Goal: Transaction & Acquisition: Purchase product/service

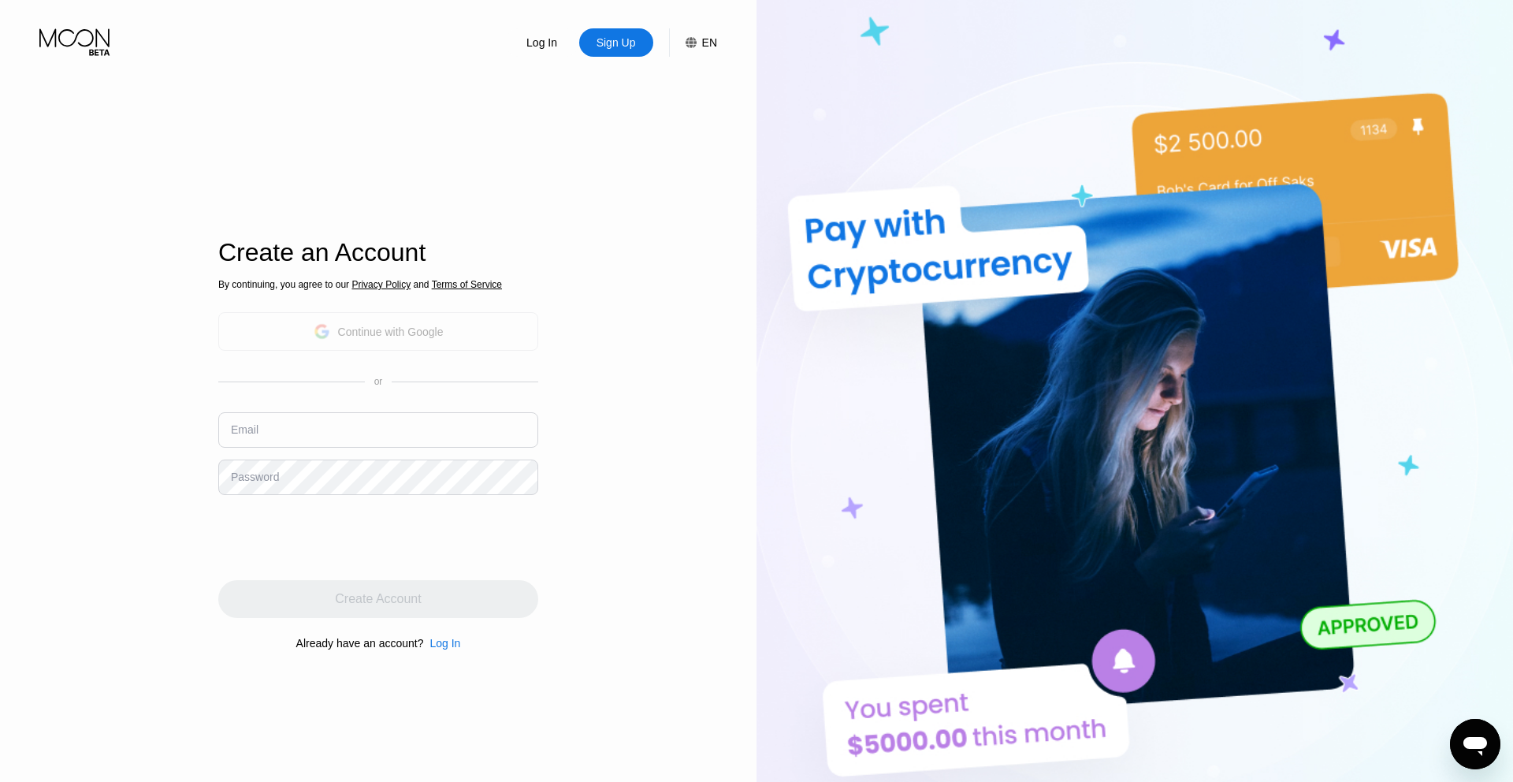
click at [366, 325] on div "Continue with Google" at bounding box center [391, 331] width 106 height 13
click at [648, 321] on div "Log In Sign Up EN Language English Save Create an Account By continuing, you ag…" at bounding box center [378, 430] width 756 height 860
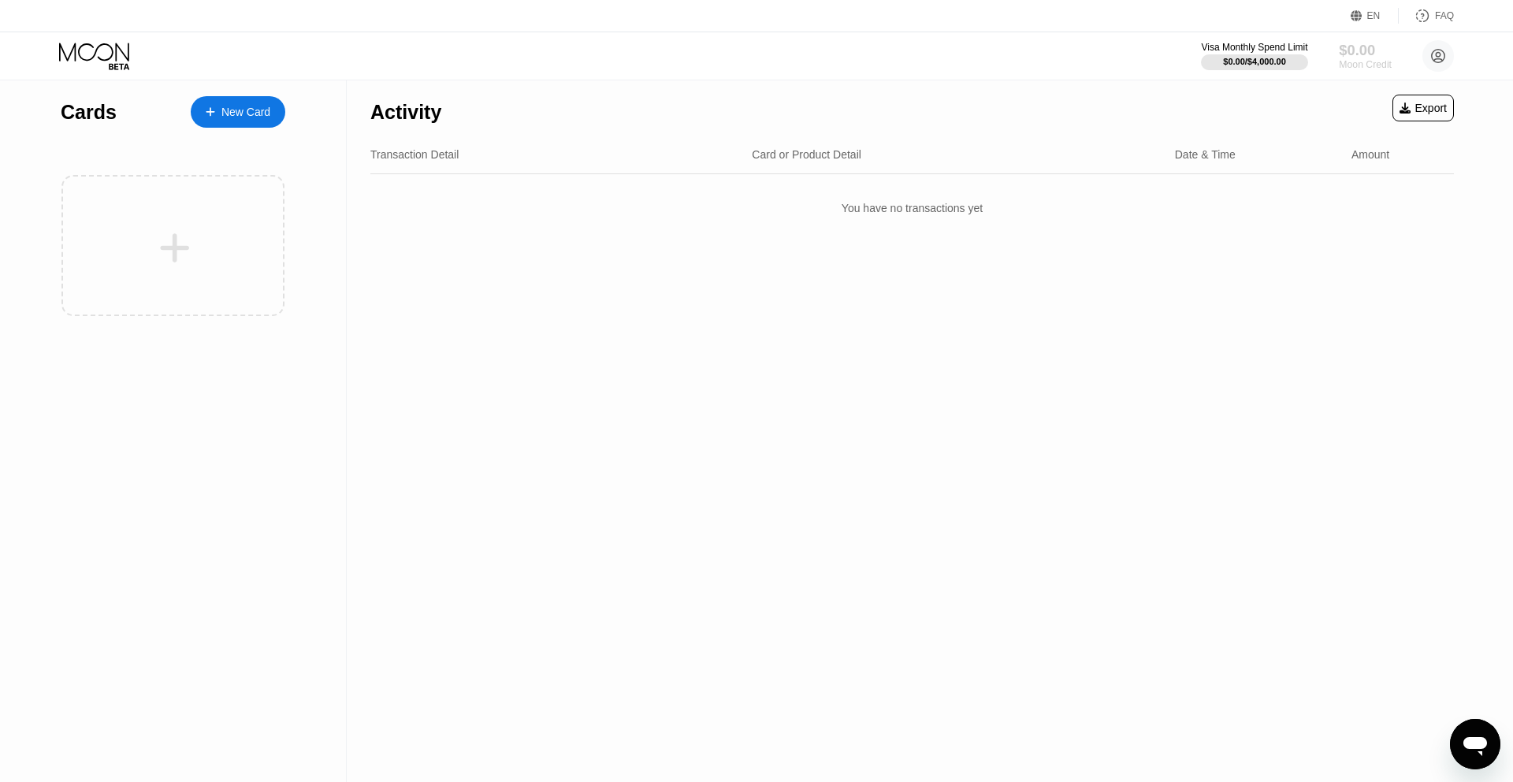
click at [1361, 59] on div "Moon Credit" at bounding box center [1365, 64] width 53 height 11
click at [251, 106] on div "New Card" at bounding box center [245, 112] width 49 height 13
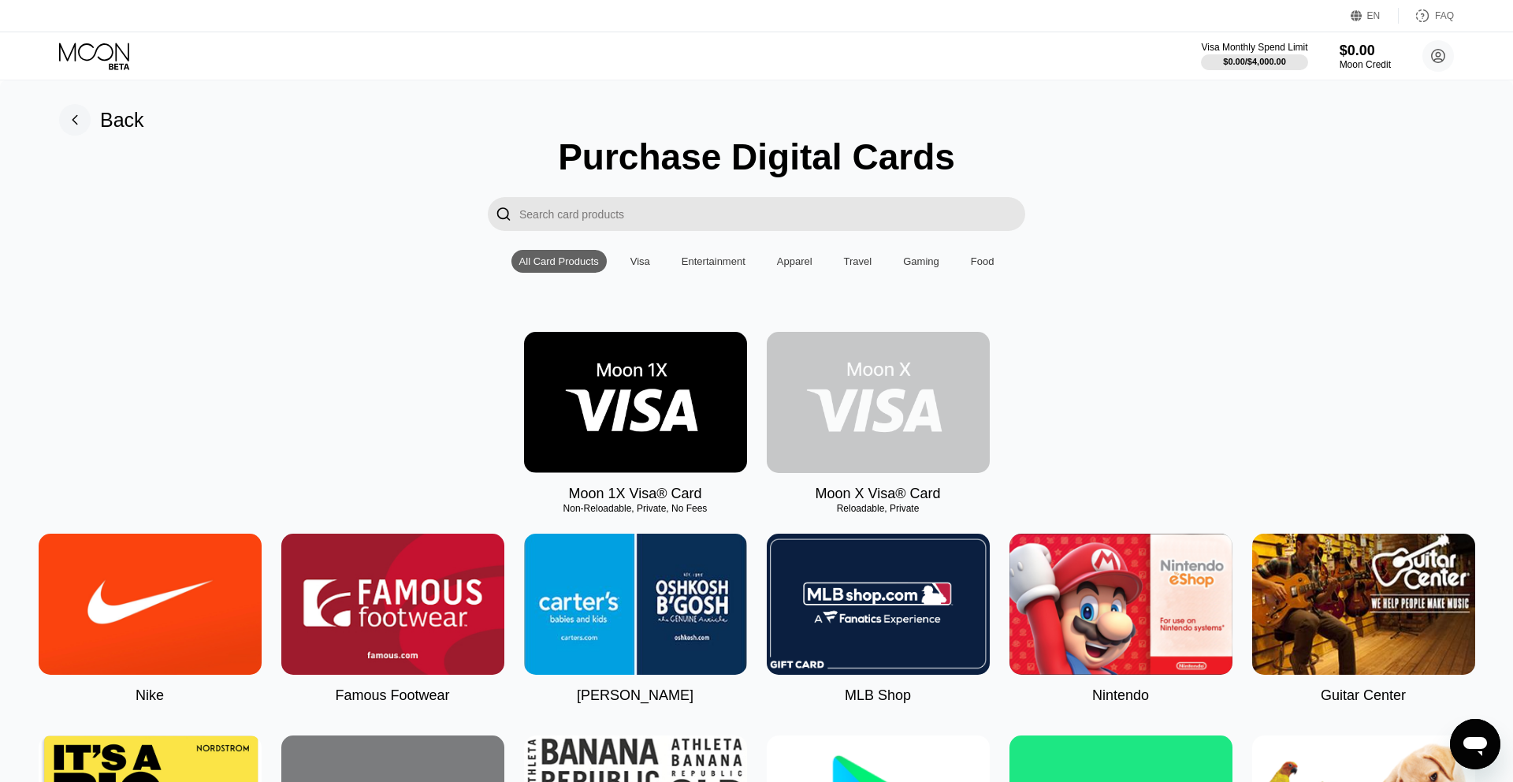
click at [893, 412] on img at bounding box center [878, 402] width 223 height 141
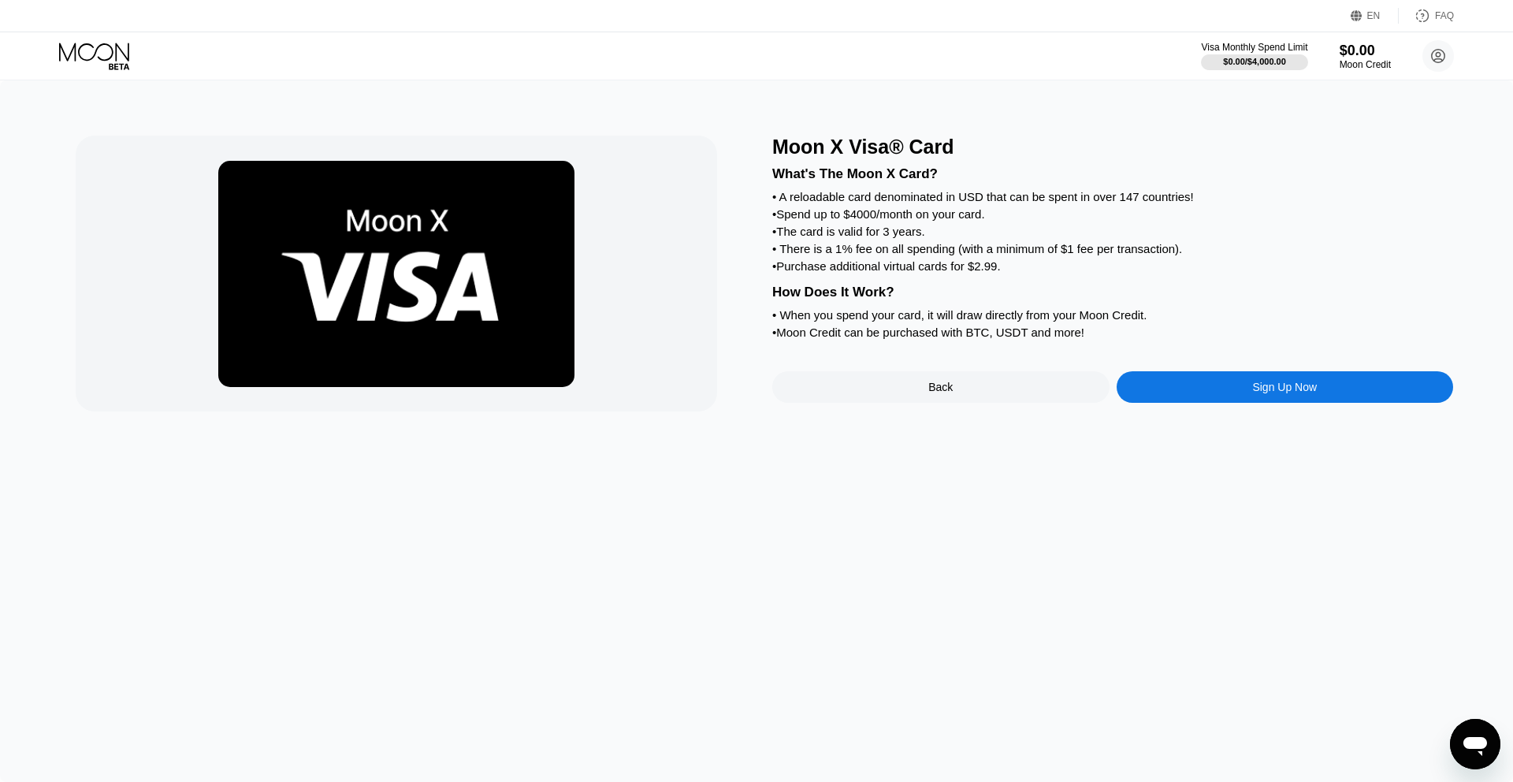
click at [1231, 396] on div "Sign Up Now" at bounding box center [1284, 387] width 337 height 32
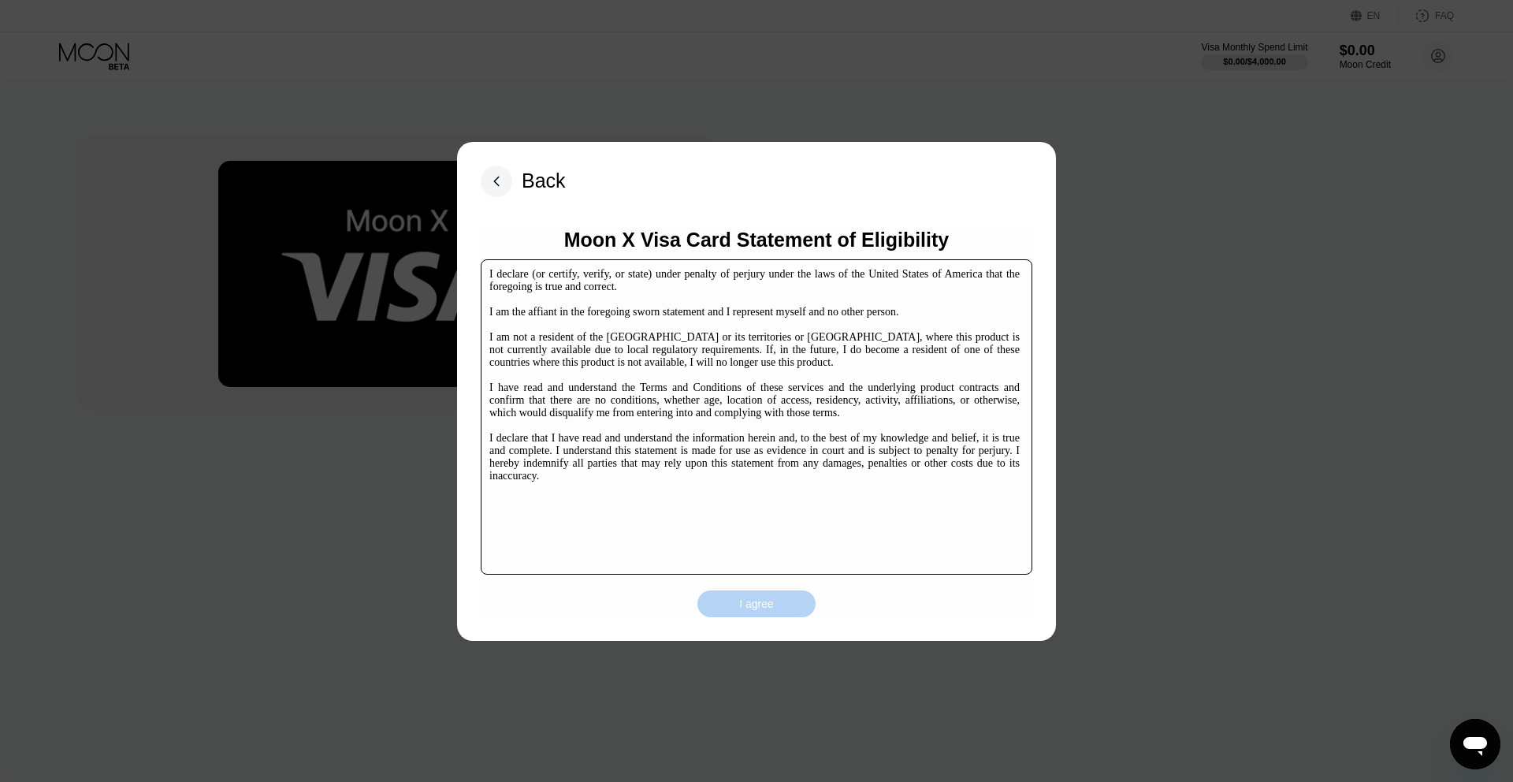
click at [755, 603] on div "I agree" at bounding box center [756, 603] width 35 height 14
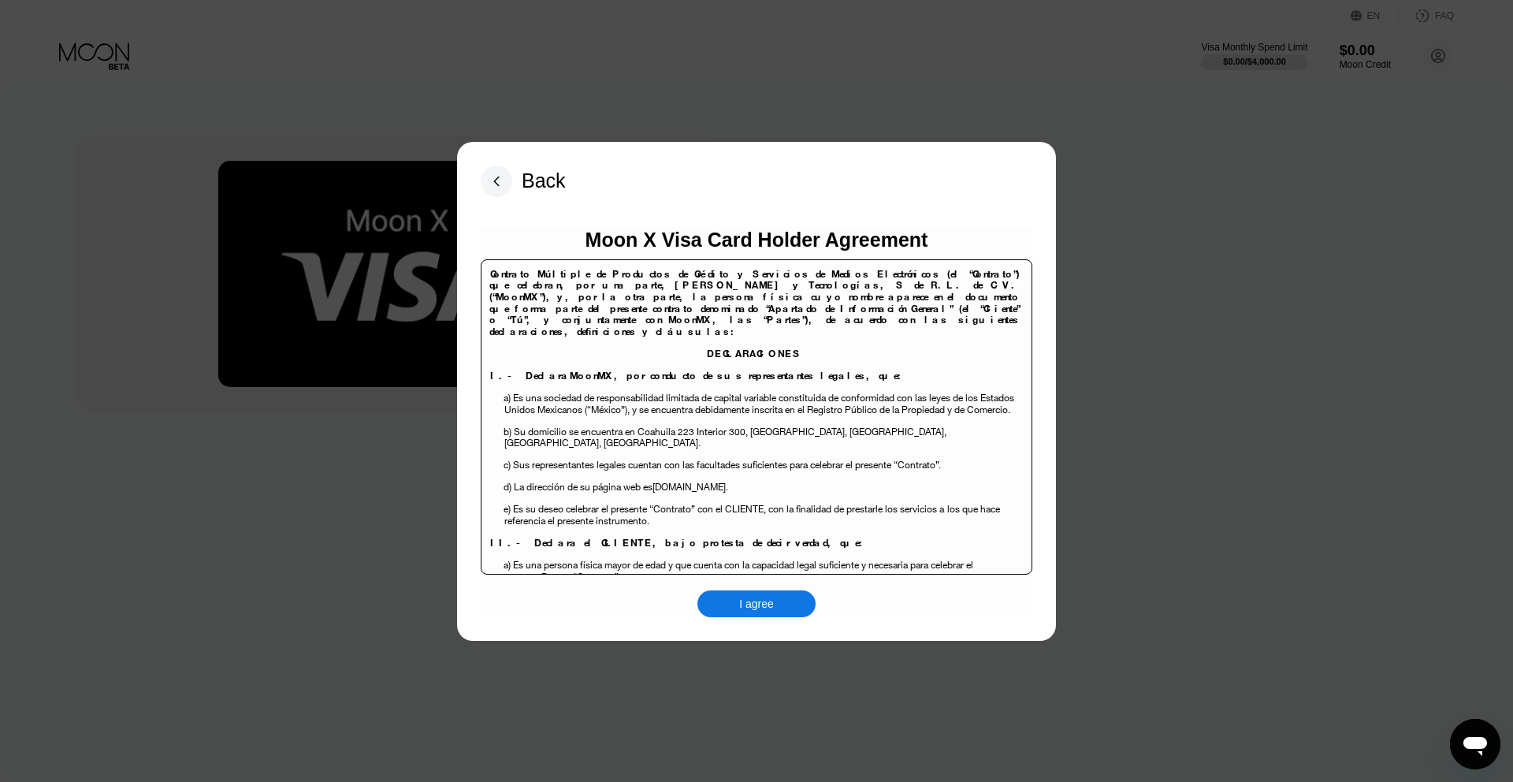
click at [757, 594] on div "I agree" at bounding box center [756, 603] width 118 height 27
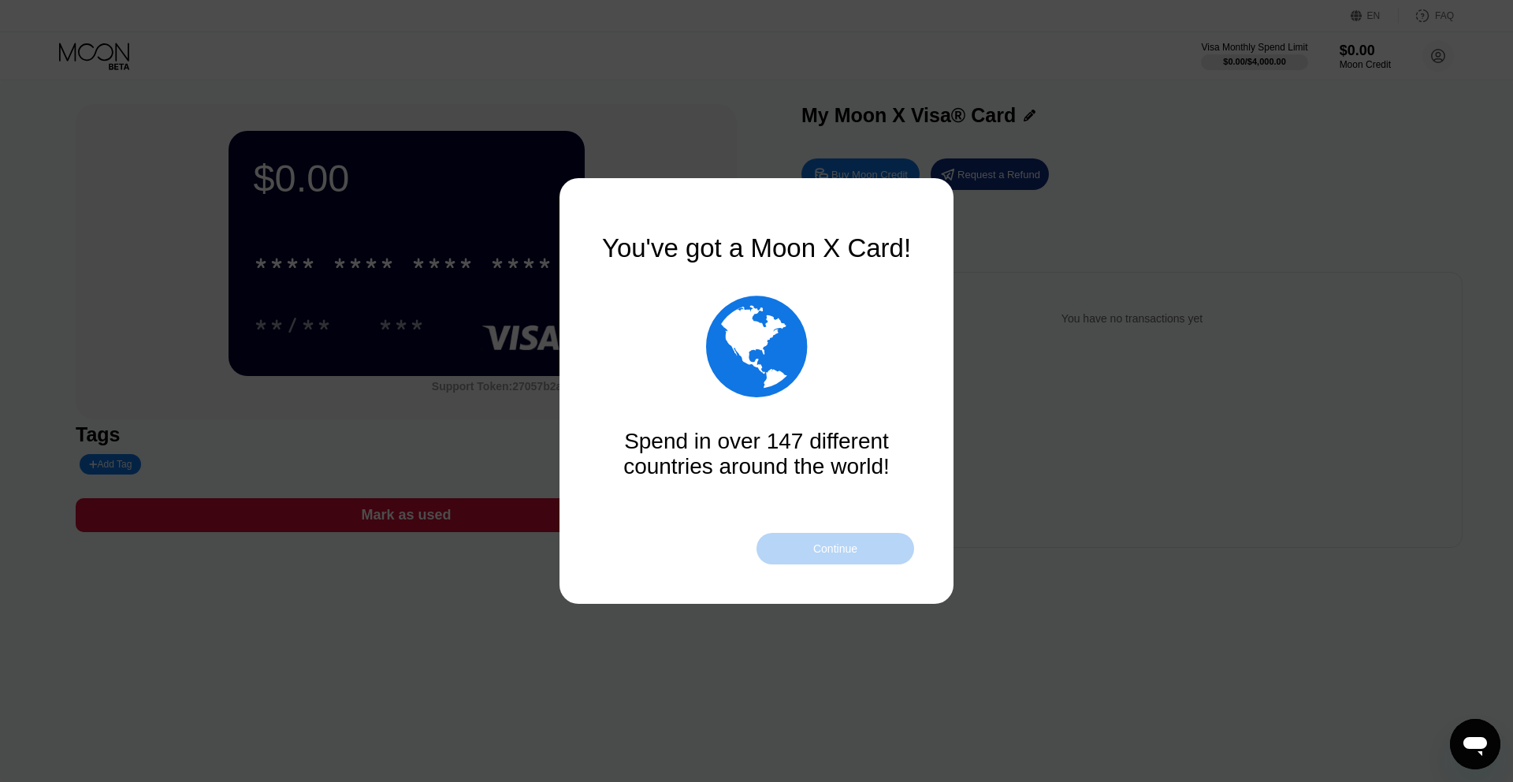
click at [841, 548] on div "Continue" at bounding box center [835, 548] width 44 height 13
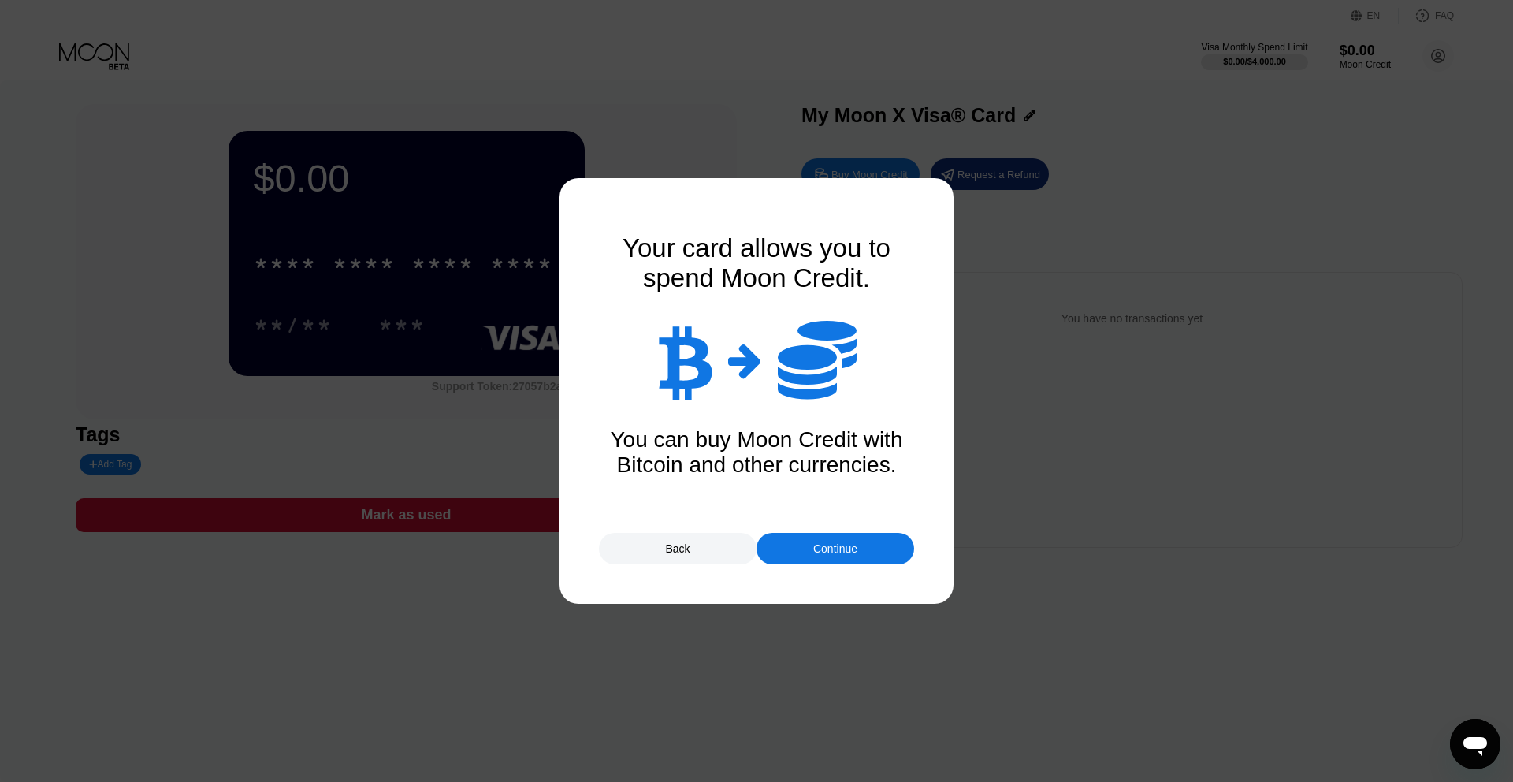
click at [840, 548] on div "Continue" at bounding box center [835, 548] width 44 height 13
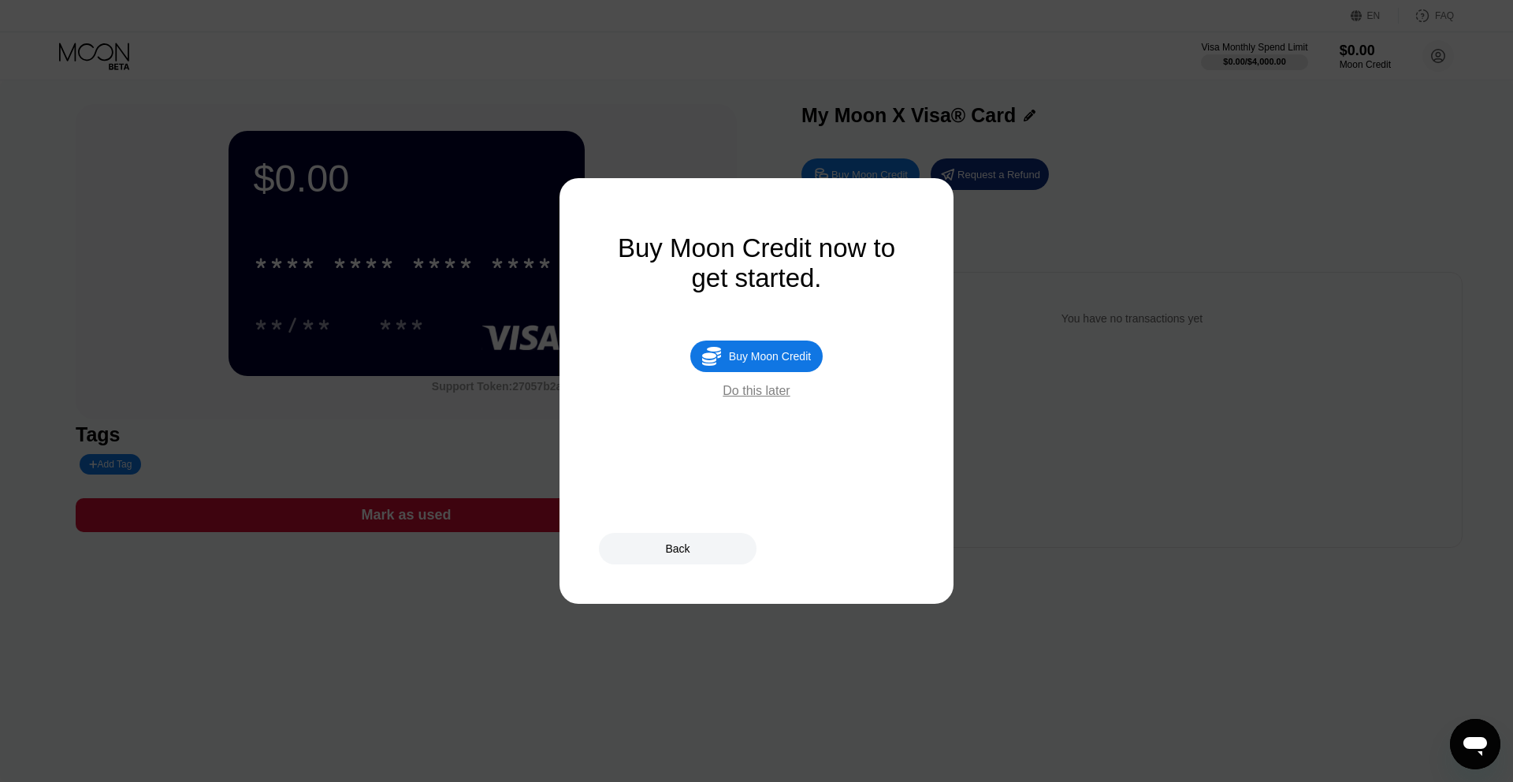
click at [766, 354] on div "Buy Moon Credit" at bounding box center [770, 356] width 82 height 13
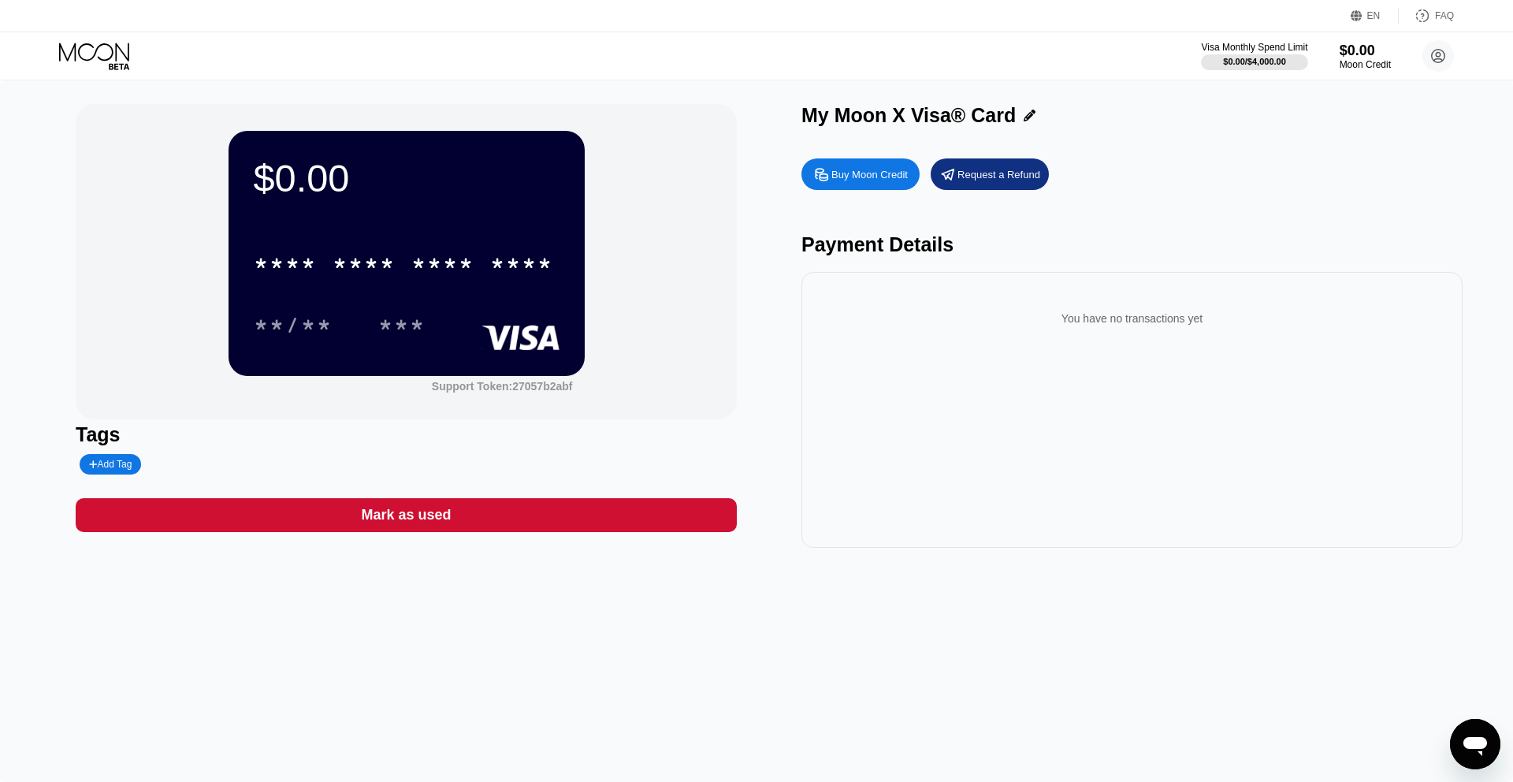
type input "0"
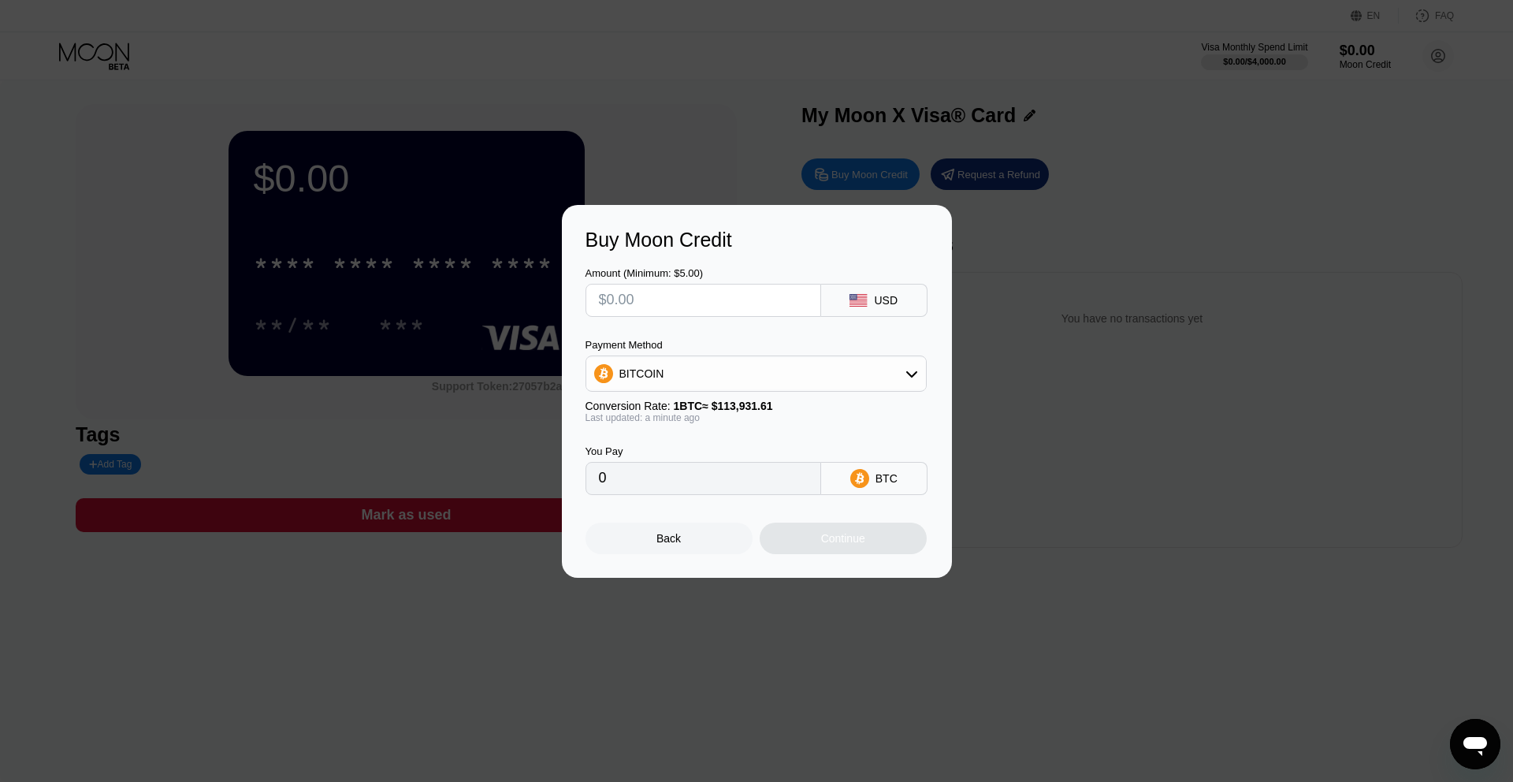
click at [874, 305] on div "USD" at bounding box center [874, 300] width 106 height 33
click at [757, 299] on input "text" at bounding box center [703, 300] width 209 height 32
type input "$150"
type input "0.00131658"
type input "$150"
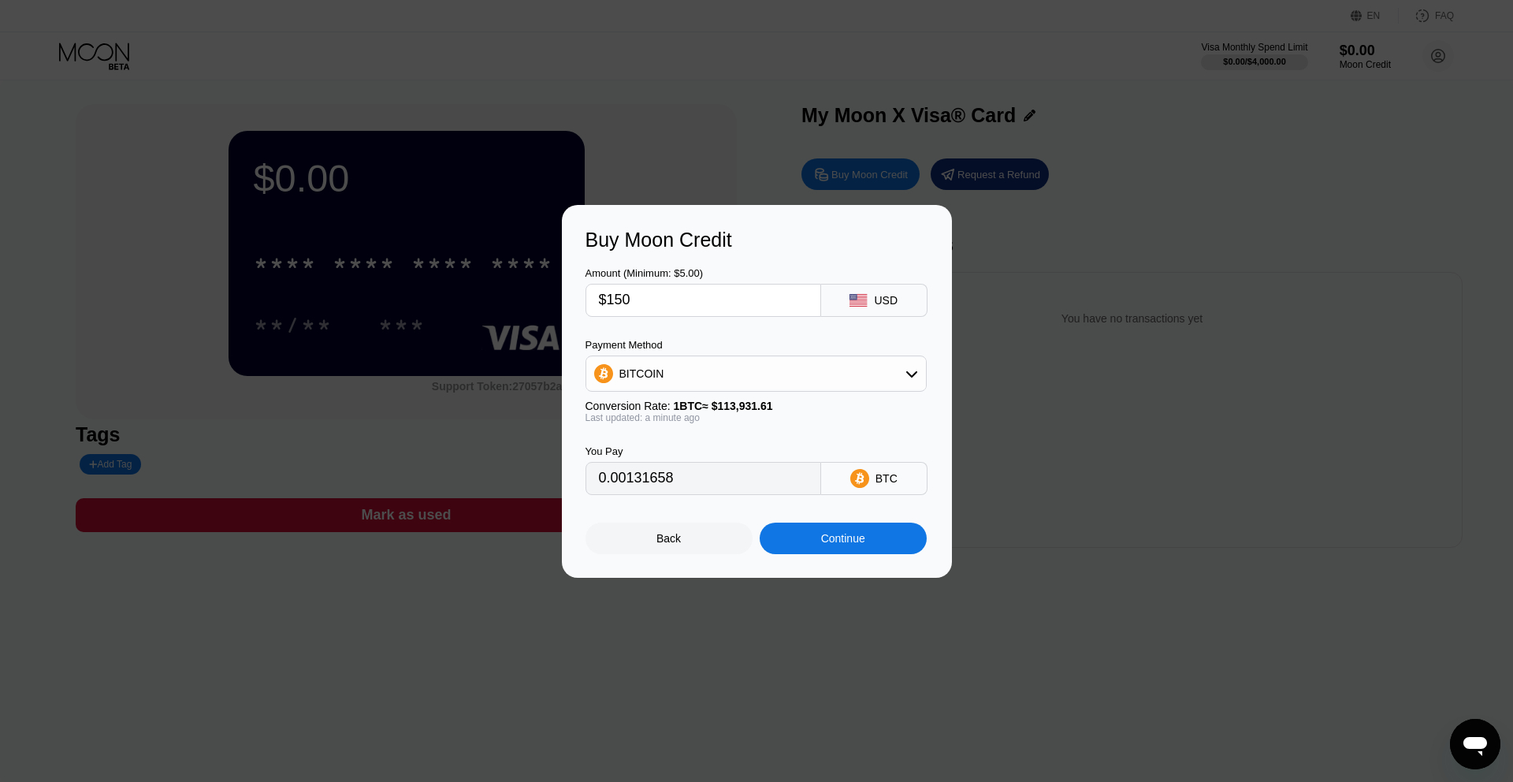
click at [894, 373] on div "BITCOIN" at bounding box center [756, 374] width 340 height 32
click at [700, 514] on div "Back Continue" at bounding box center [756, 524] width 343 height 59
click at [921, 363] on div "BITCOIN" at bounding box center [756, 374] width 340 height 32
click at [941, 362] on div "Buy Moon Credit Amount (Minimum: $5.00) $150 USD Payment Method BITCOIN Convers…" at bounding box center [757, 391] width 390 height 373
click at [871, 463] on div "BTC" at bounding box center [874, 478] width 106 height 33
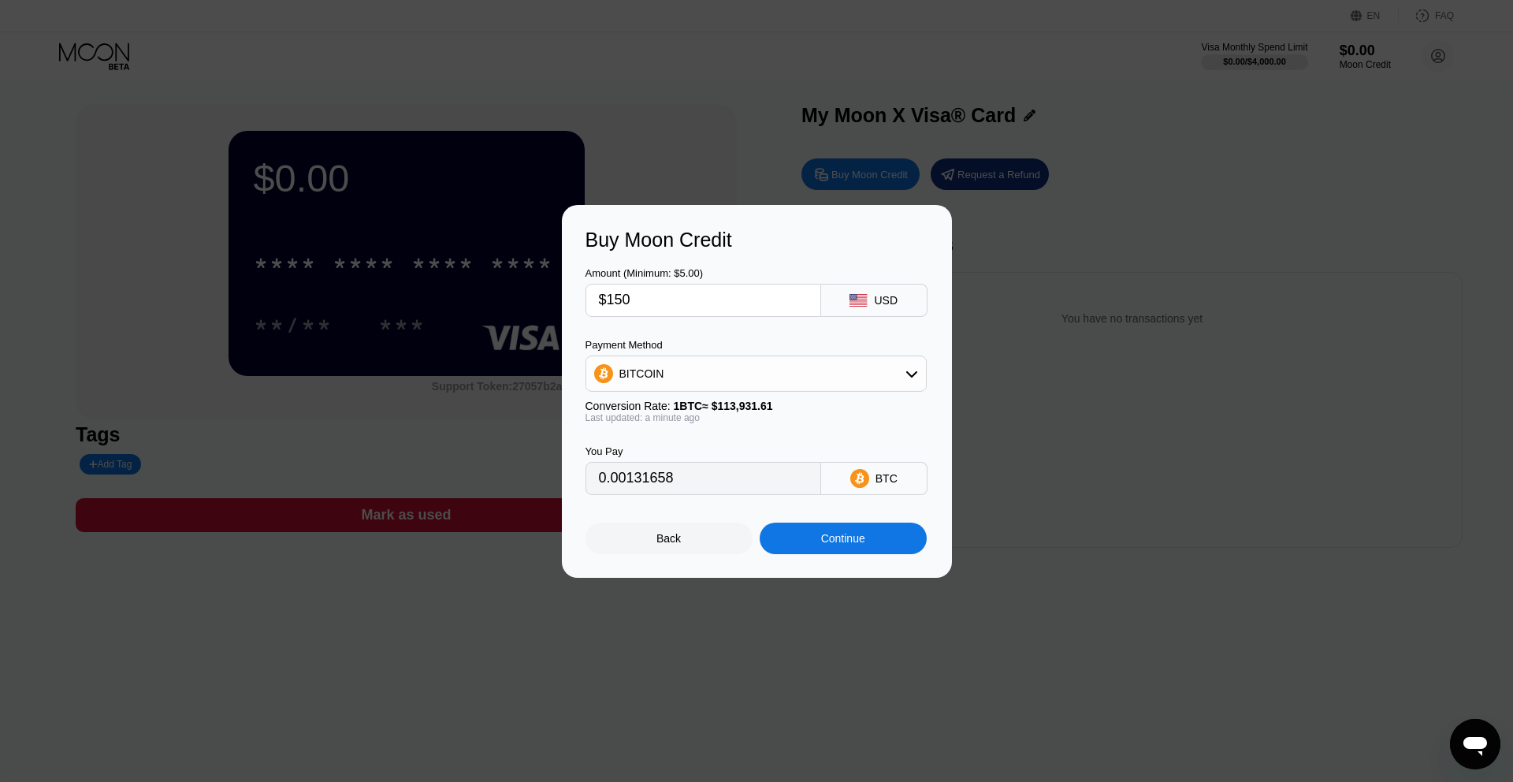
click at [871, 474] on div "BTC" at bounding box center [874, 478] width 106 height 33
click at [861, 368] on div "BITCOIN" at bounding box center [756, 374] width 340 height 32
click at [808, 448] on div "USDT on TRON" at bounding box center [765, 451] width 297 height 13
type input "151.52"
click at [841, 542] on div "Continue" at bounding box center [843, 538] width 44 height 13
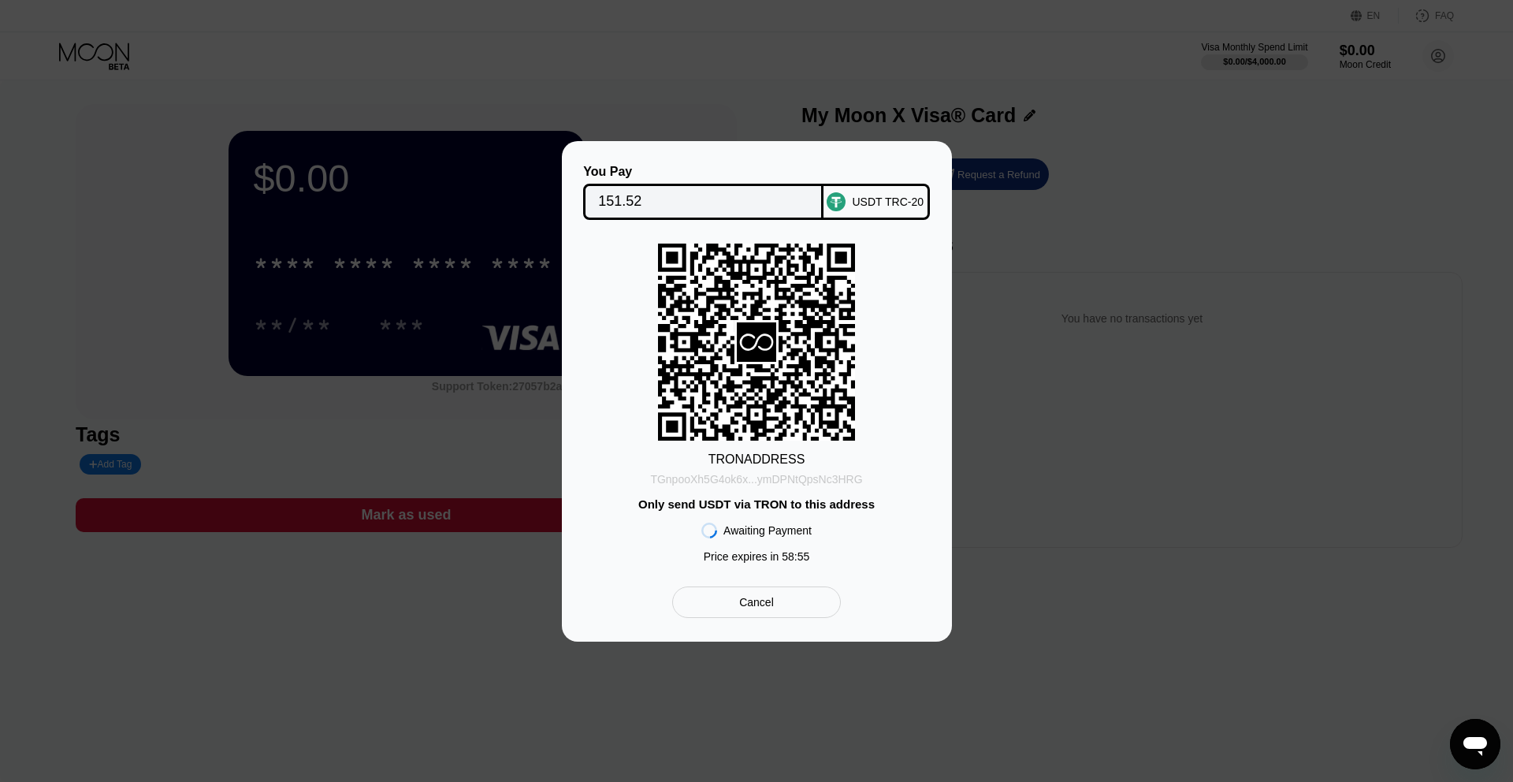
click at [760, 477] on div "TGnpooXh5G4ok6x...ymDPNtQpsNc3HRG" at bounding box center [756, 479] width 212 height 13
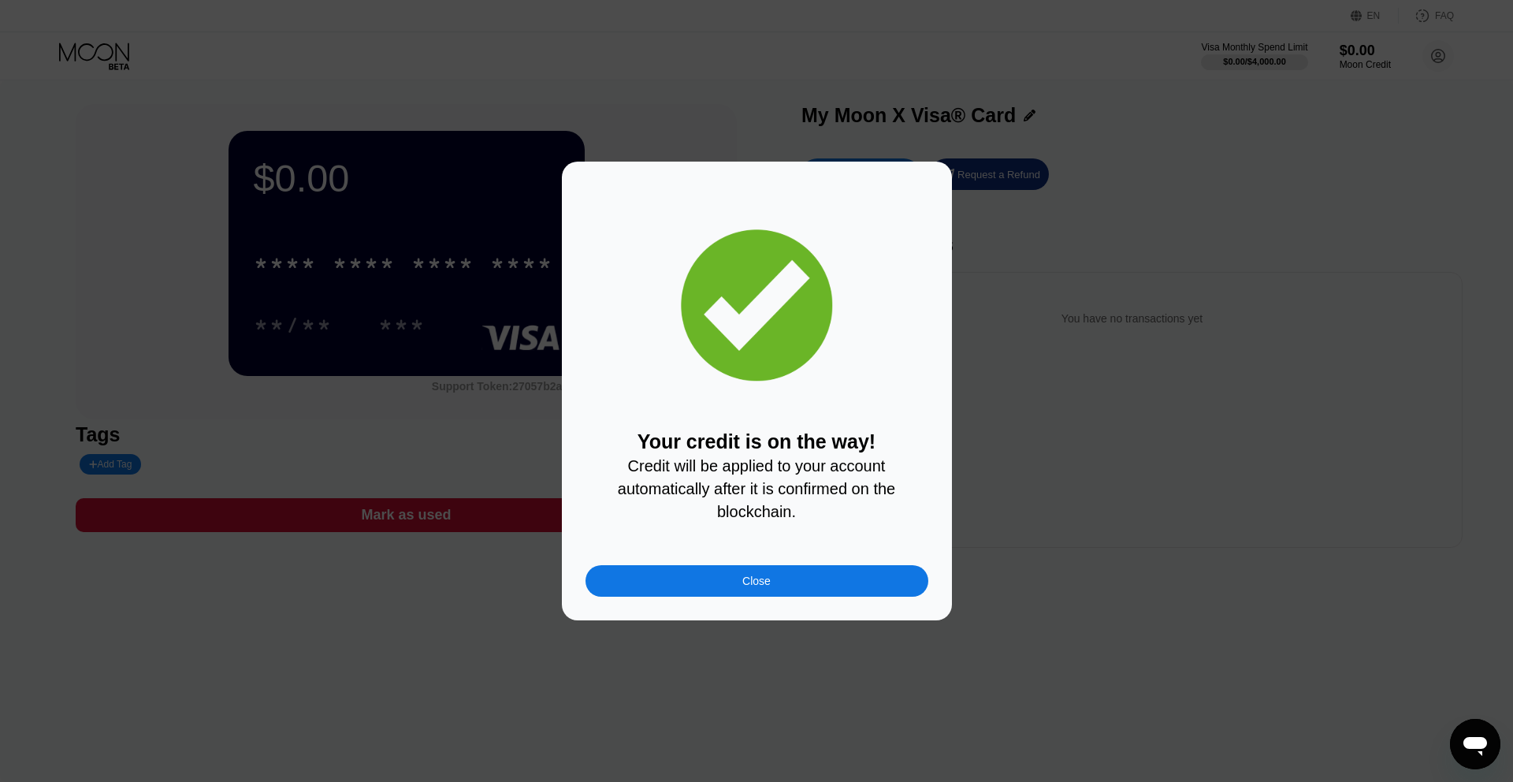
click at [747, 580] on div "Close" at bounding box center [756, 580] width 28 height 13
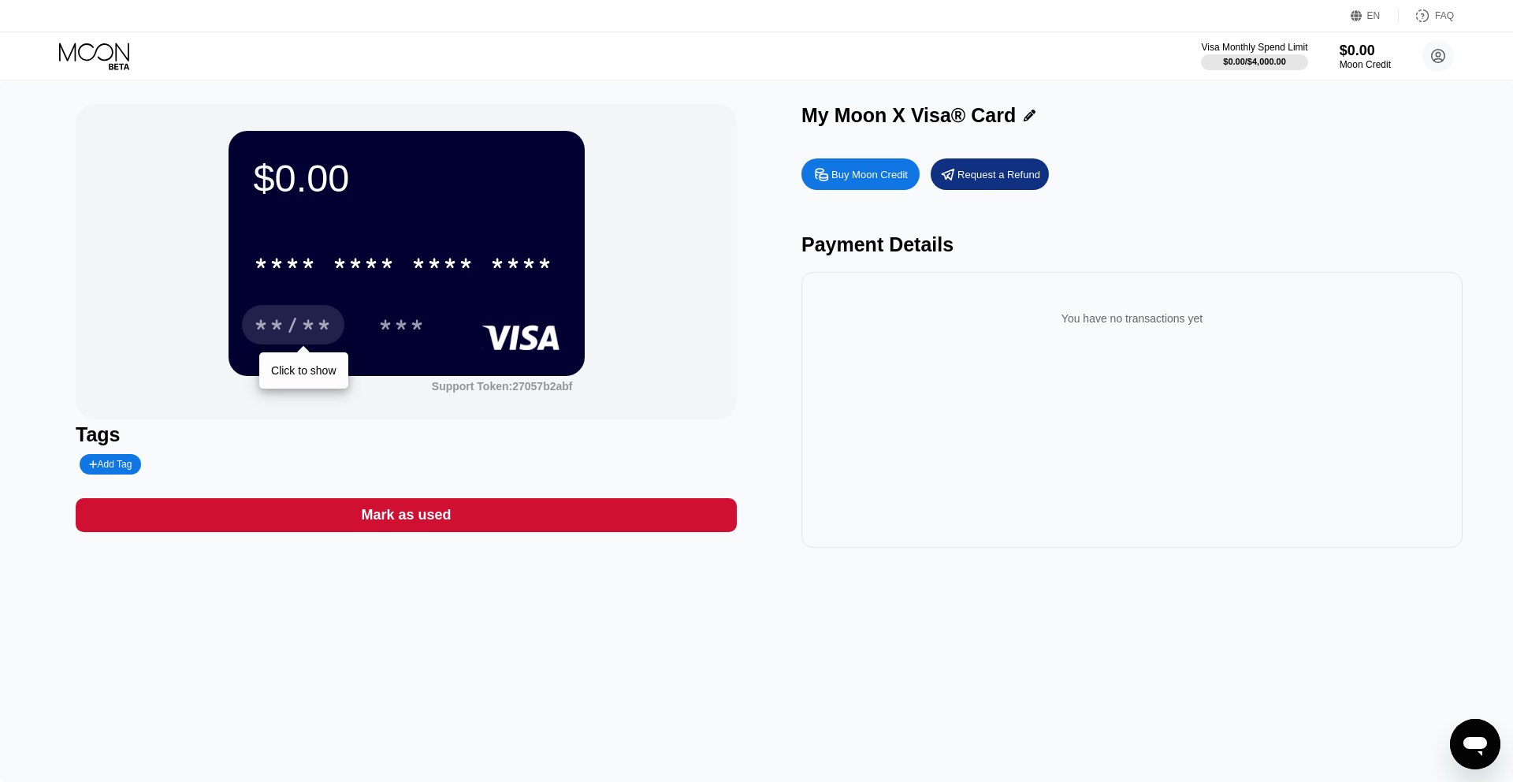
click at [272, 331] on div "**/**" at bounding box center [293, 326] width 79 height 25
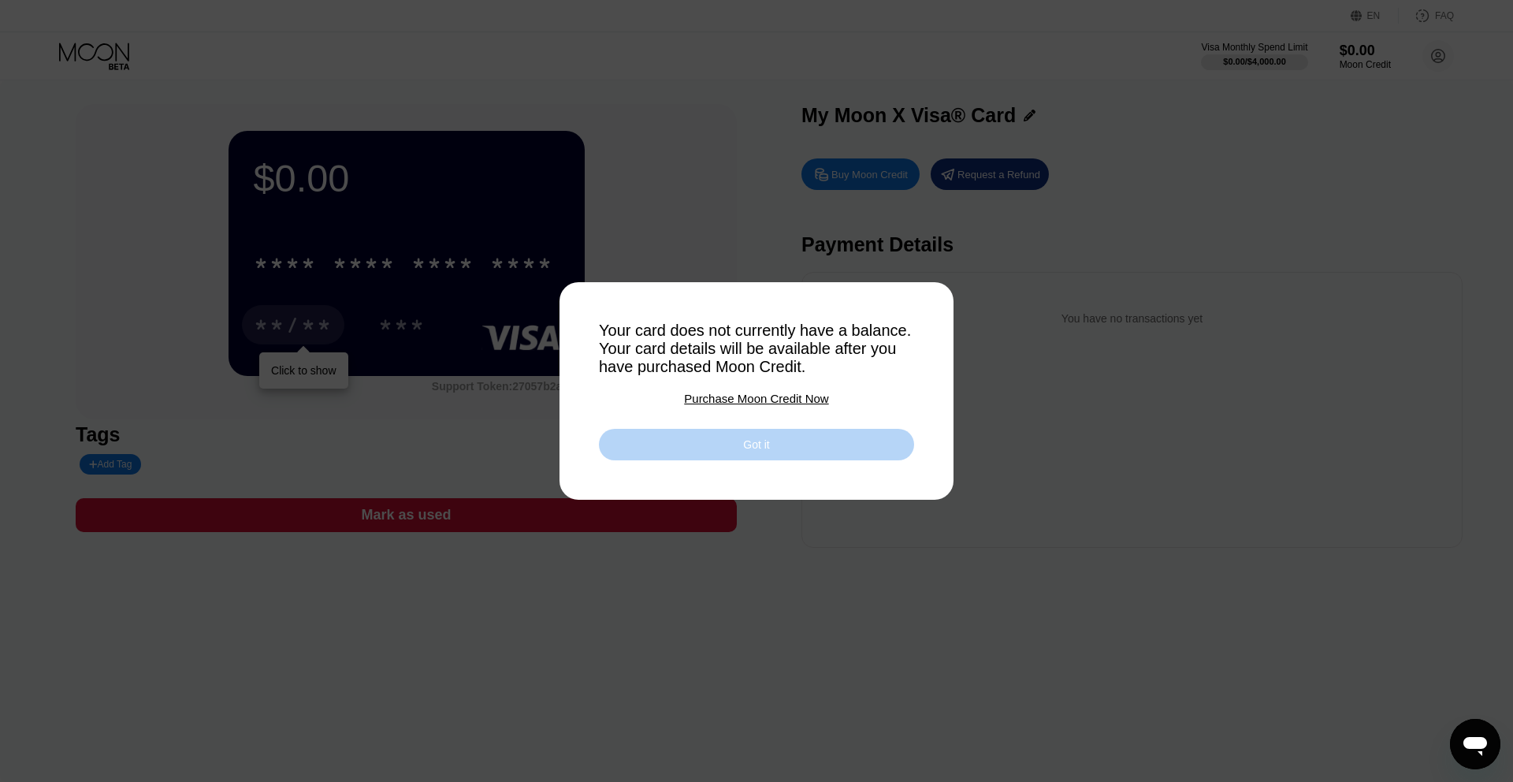
click at [622, 445] on div "Got it" at bounding box center [756, 445] width 315 height 32
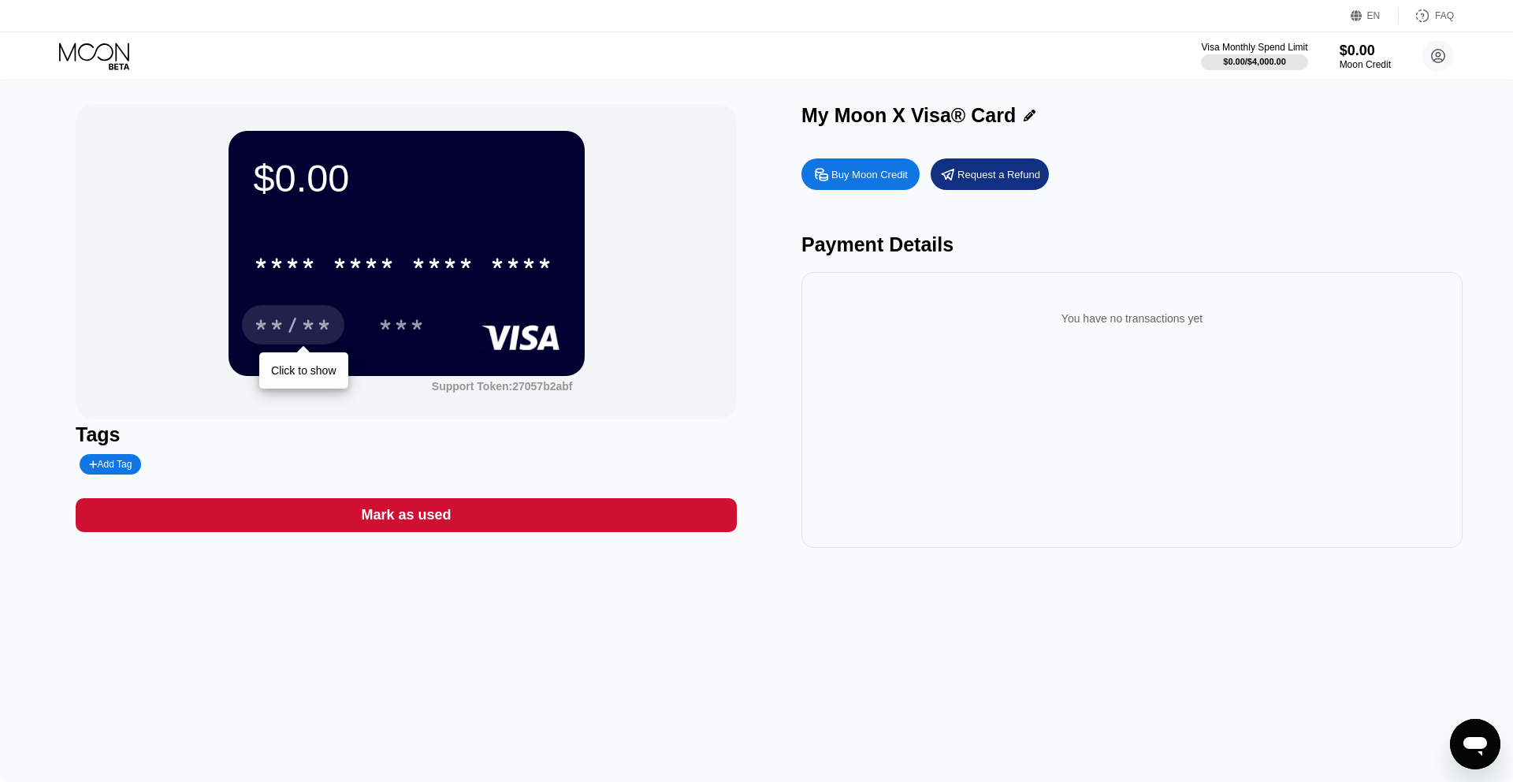
click at [622, 445] on div "Tags" at bounding box center [406, 434] width 661 height 23
click at [284, 322] on div "**/**" at bounding box center [293, 326] width 79 height 25
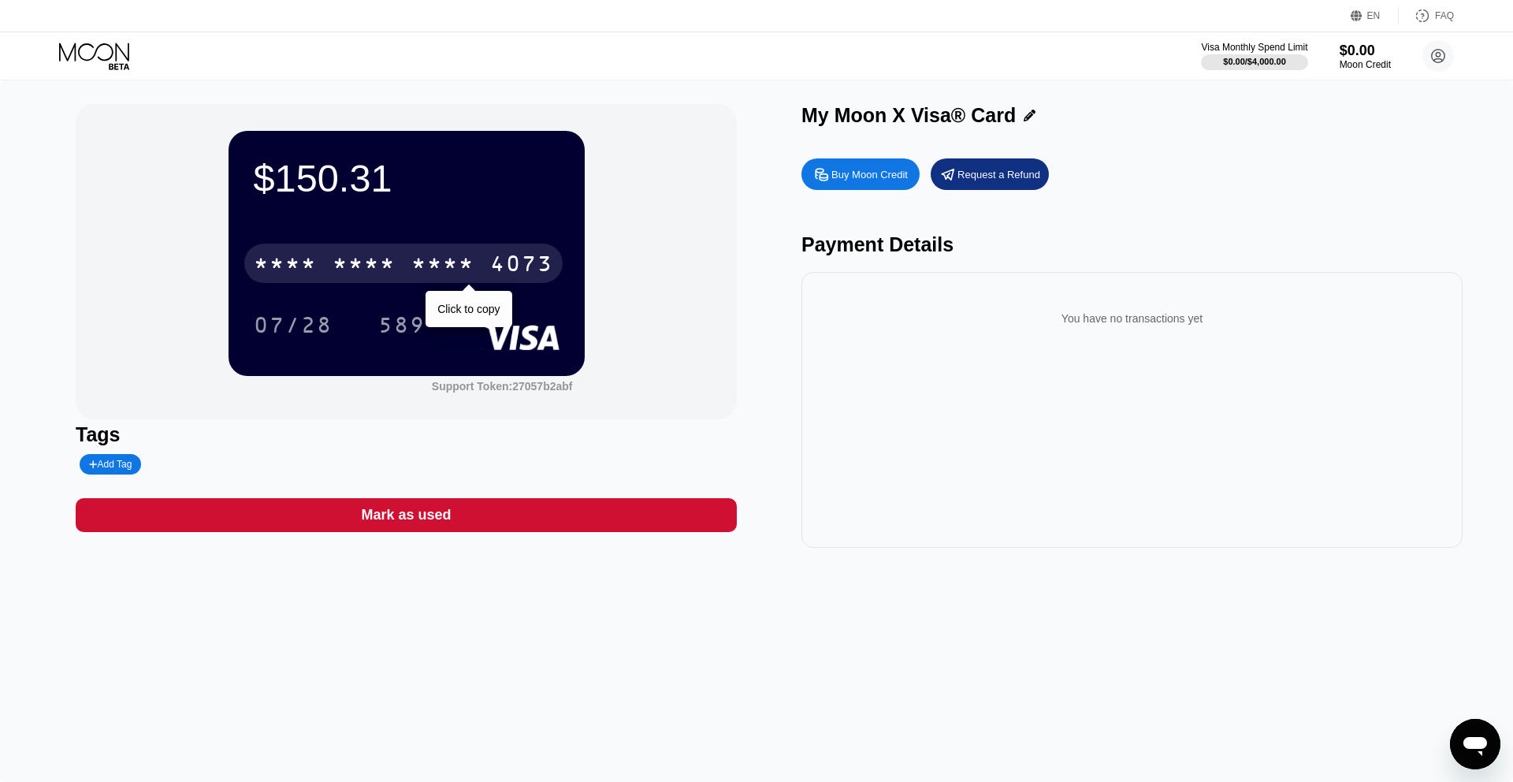
click at [373, 256] on div "* * * *" at bounding box center [363, 265] width 63 height 25
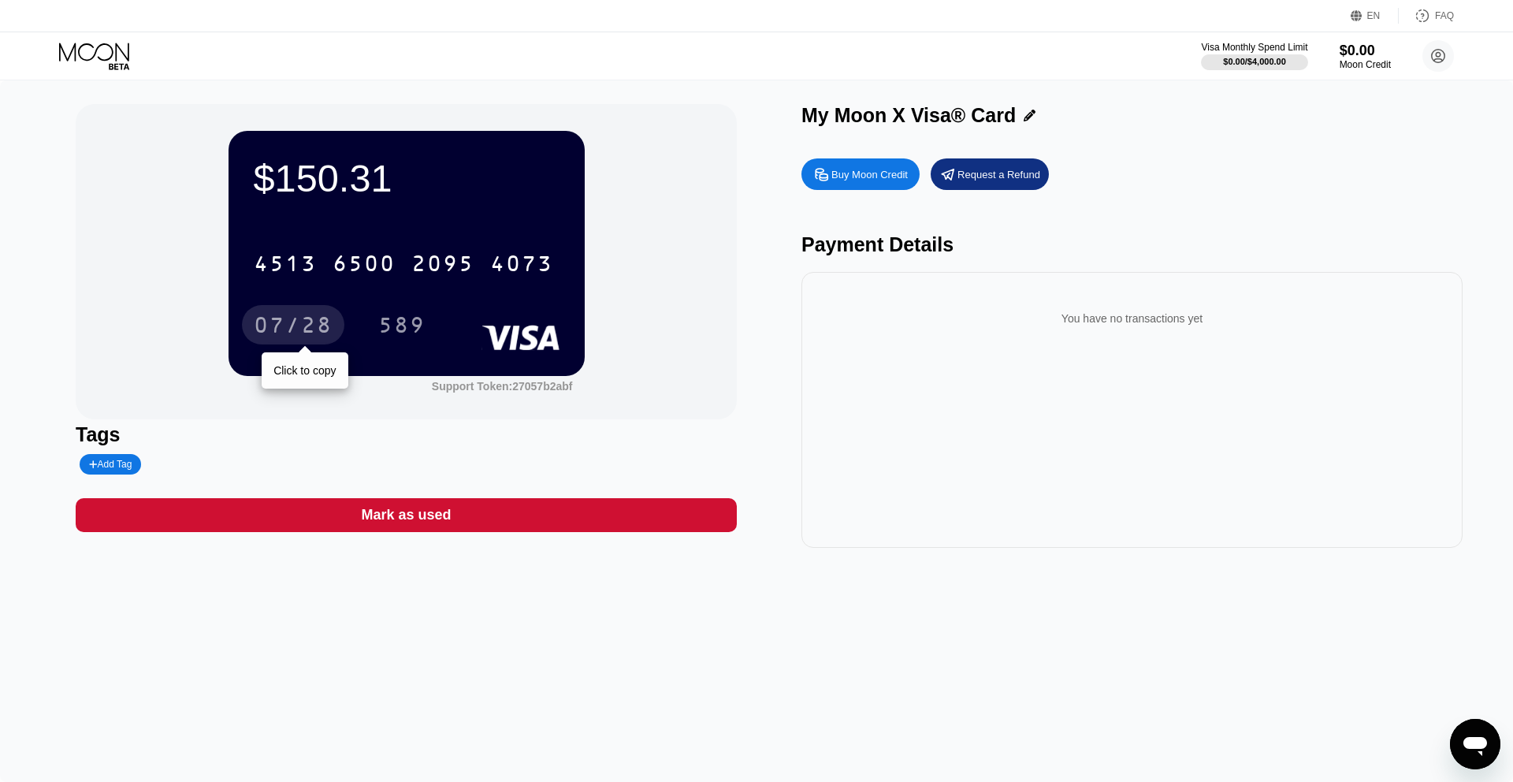
click at [297, 321] on div "07/28" at bounding box center [293, 326] width 79 height 25
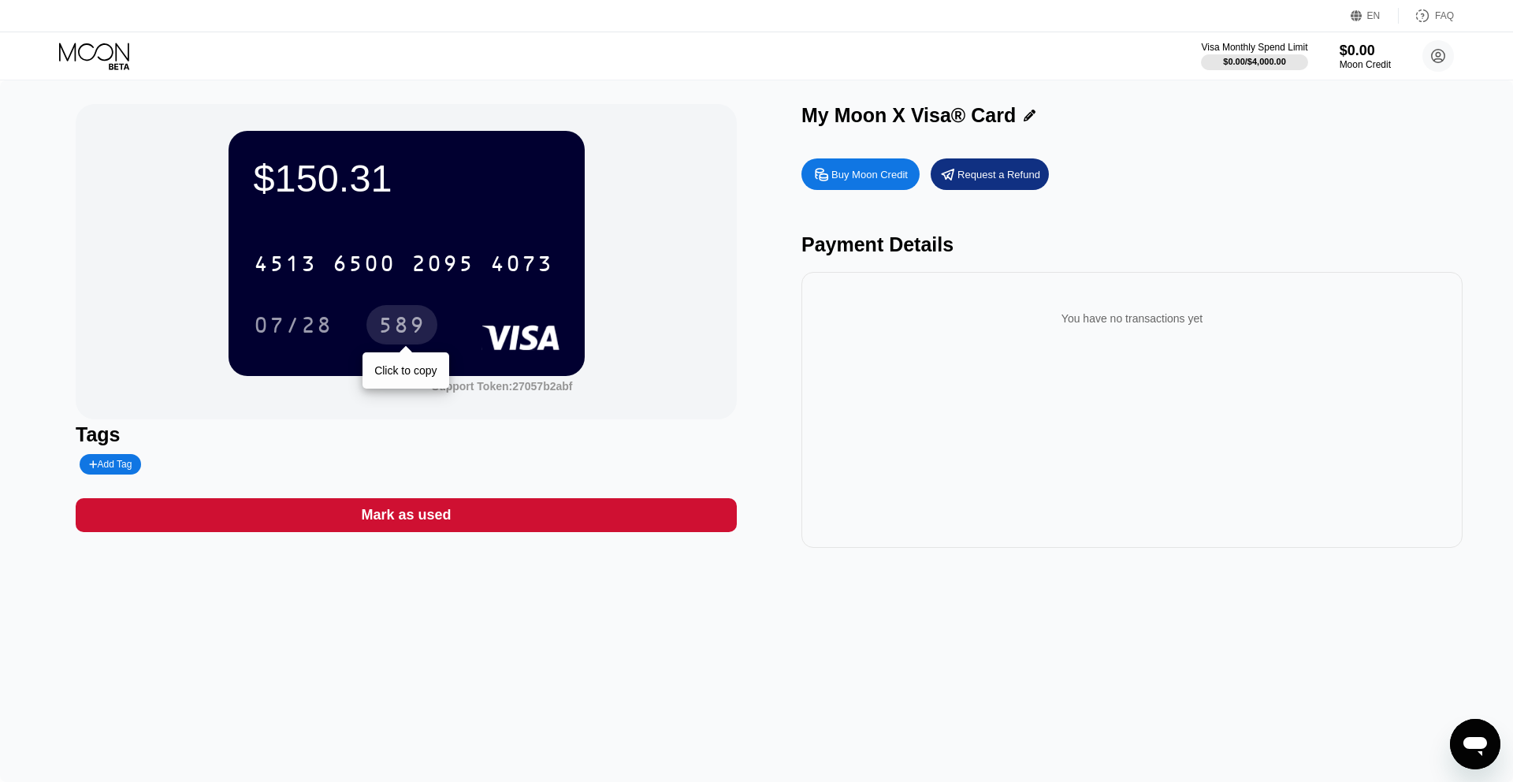
click at [401, 318] on div "589" at bounding box center [401, 326] width 47 height 25
click at [523, 338] on rect at bounding box center [520, 337] width 78 height 25
click at [1445, 16] on div "FAQ" at bounding box center [1444, 15] width 19 height 11
click at [511, 209] on div "$150.31 4513 6500 2095 4073 07/28 589" at bounding box center [406, 253] width 356 height 244
click at [1023, 111] on icon at bounding box center [1029, 116] width 12 height 12
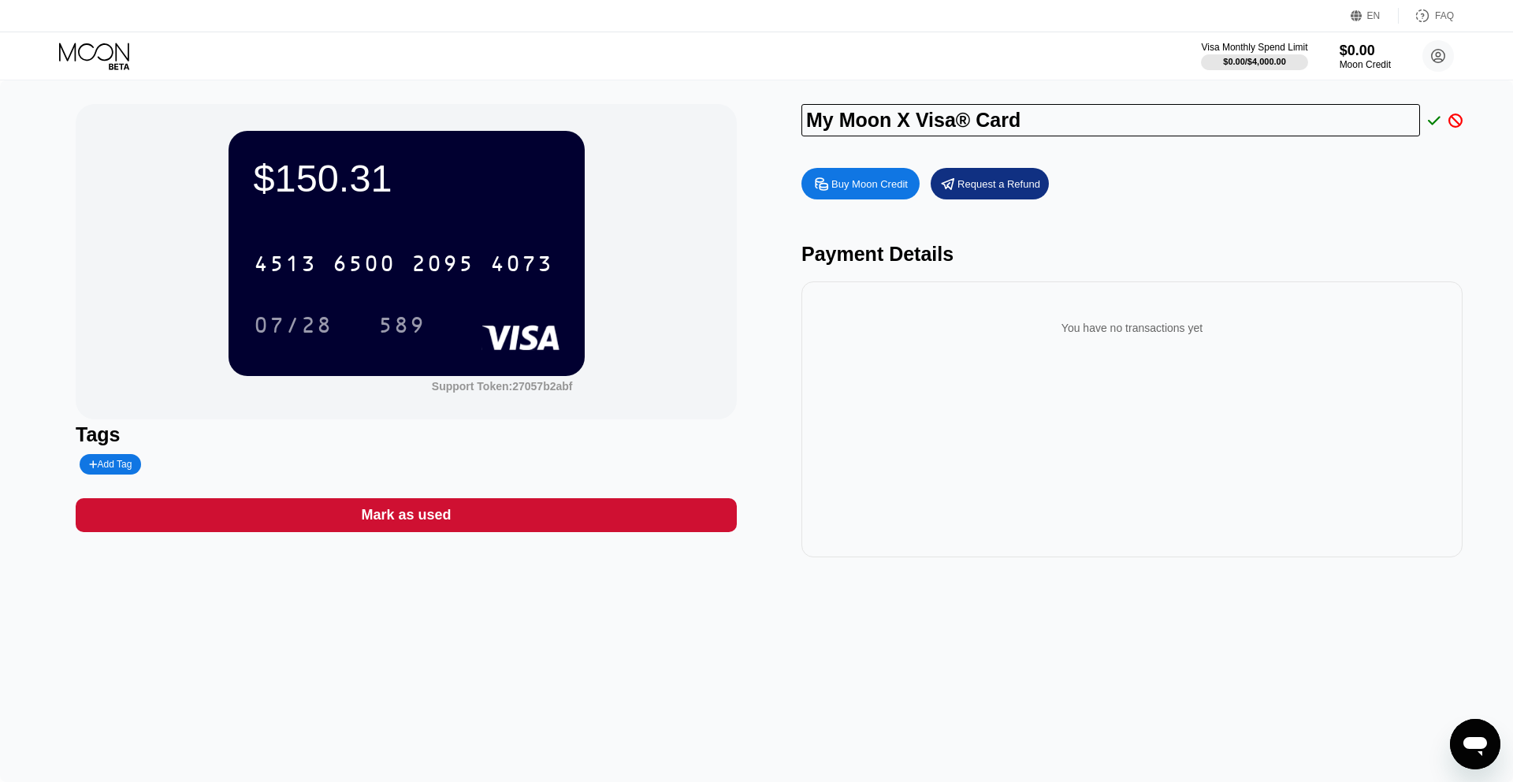
drag, startPoint x: 1027, startPoint y: 123, endPoint x: 729, endPoint y: 107, distance: 299.0
click at [729, 107] on div "$150.31 4513 6500 2095 4073 07/28 589 Support Token: 27057b2abf Tags Add Tag Ma…" at bounding box center [756, 330] width 1361 height 453
click at [753, 133] on div "$150.31 4513 6500 2095 4073 07/28 589 Support Token: 27057b2abf Tags Add Tag Ma…" at bounding box center [756, 330] width 1361 height 453
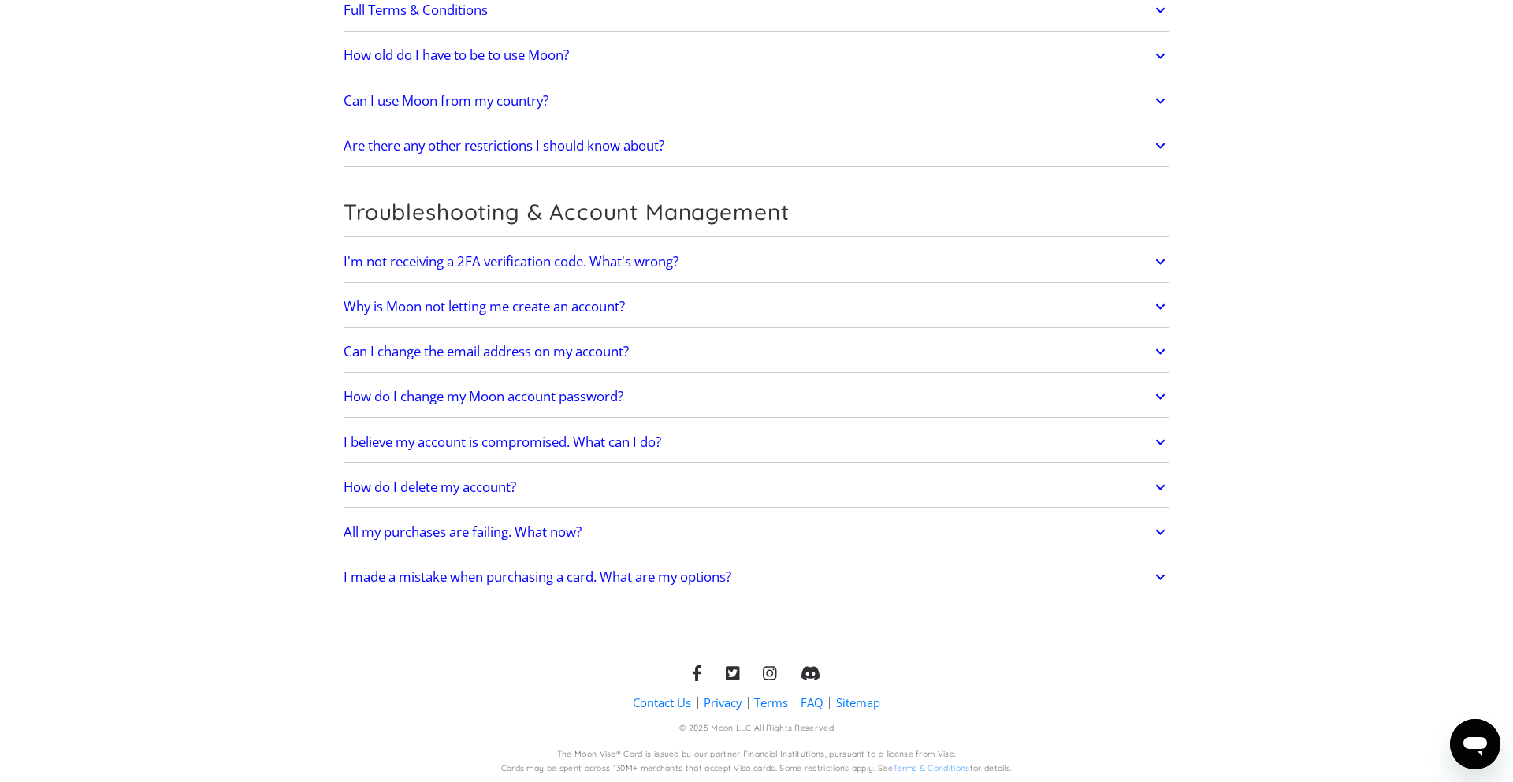
scroll to position [3212, 0]
